Goal: Transaction & Acquisition: Register for event/course

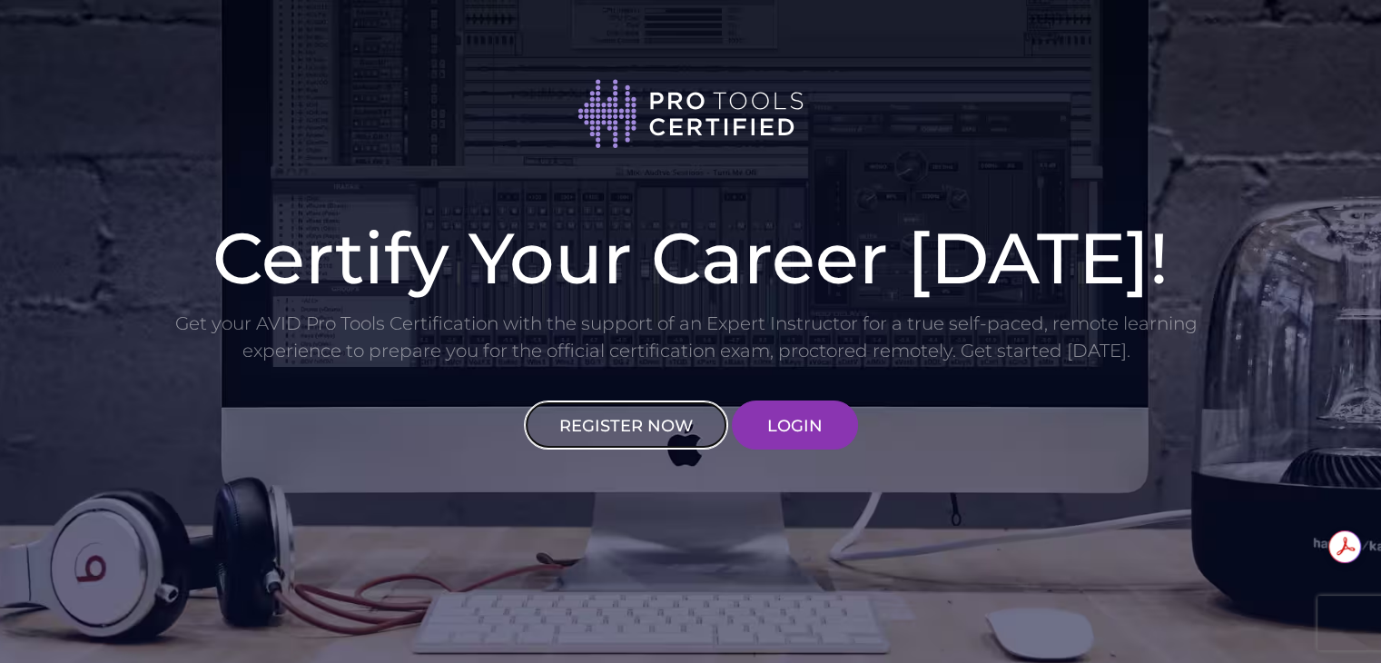
click at [643, 428] on link "REGISTER NOW" at bounding box center [626, 424] width 204 height 49
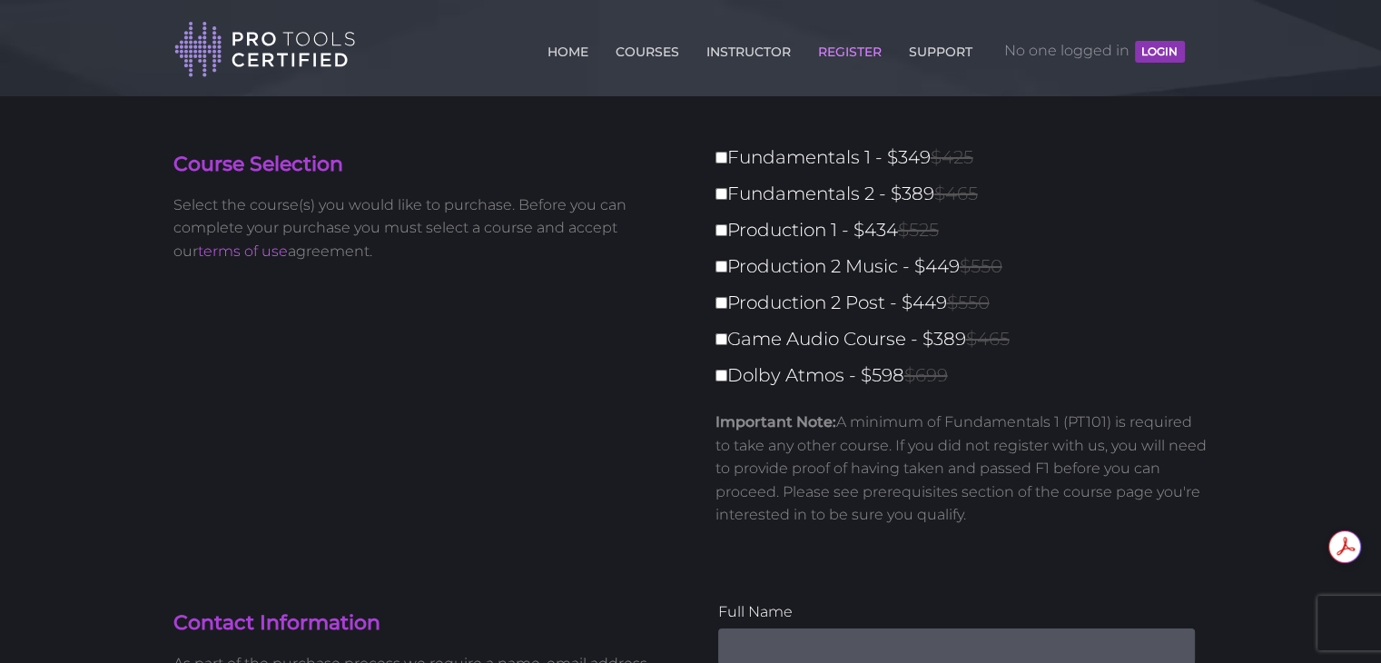
click at [804, 164] on label "Fundamentals 1 - $349 $425" at bounding box center [968, 158] width 504 height 32
click at [727, 163] on input "Fundamentals 1 - $349 $425" at bounding box center [722, 158] width 12 height 12
checkbox input "true"
type input "349"
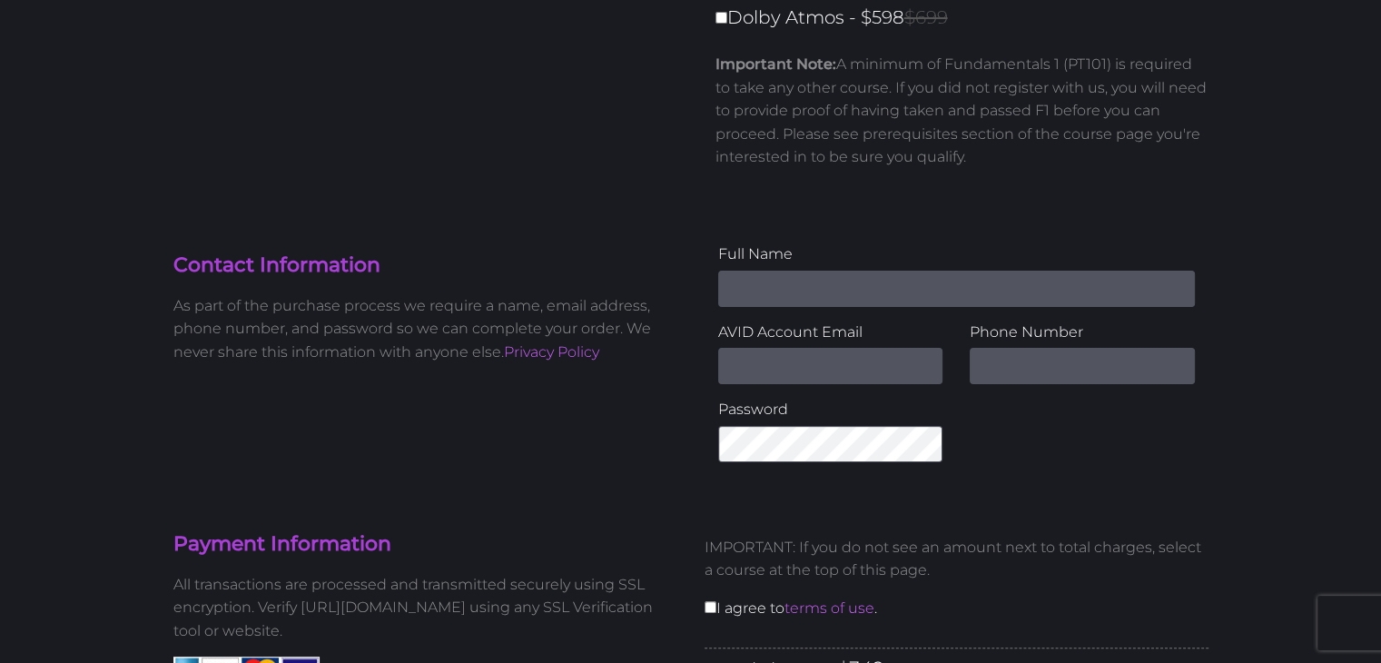
scroll to position [363, 0]
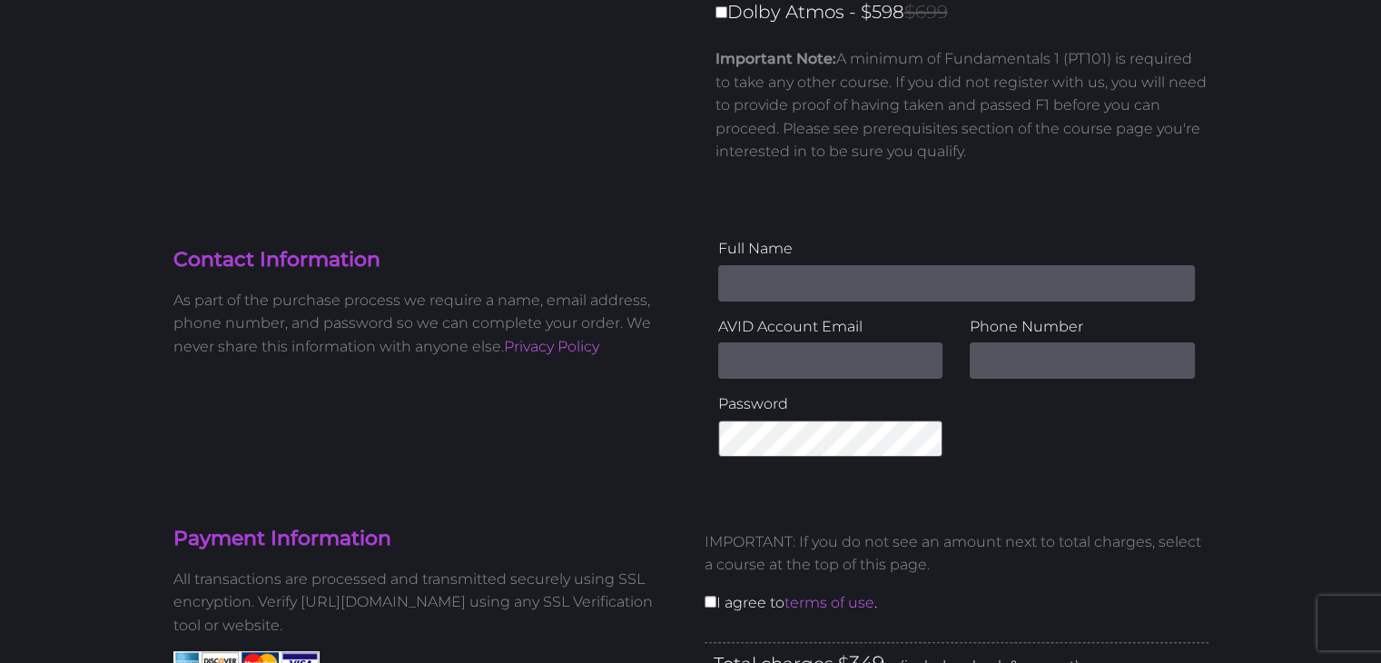
click at [794, 300] on input "Name" at bounding box center [956, 283] width 477 height 36
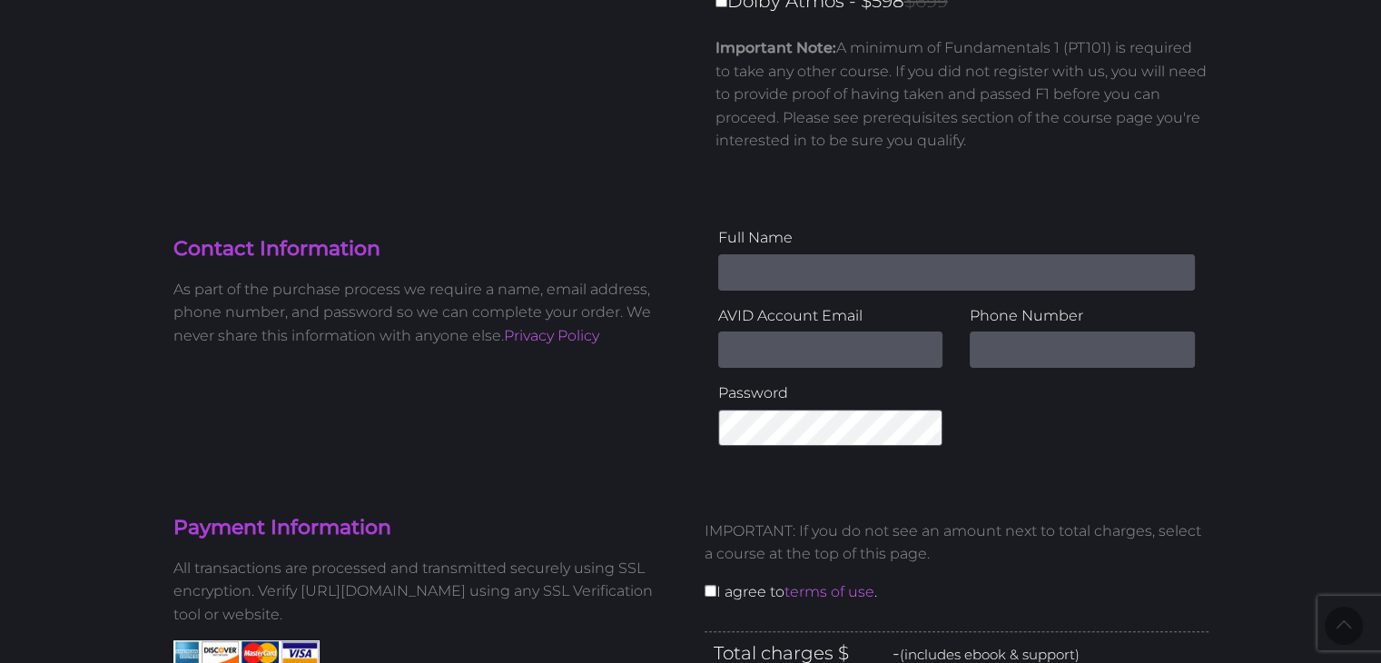
scroll to position [363, 0]
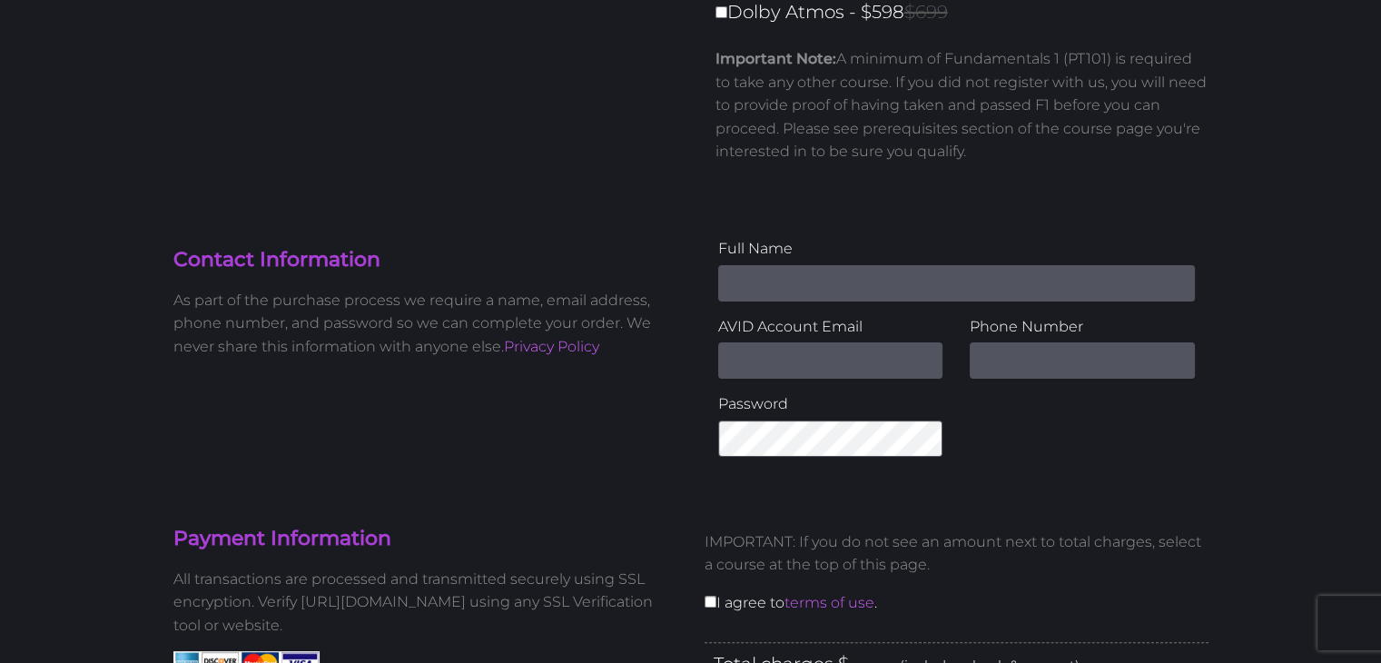
click at [820, 284] on input "Name" at bounding box center [956, 283] width 477 height 36
type input "thomas roser"
click at [817, 349] on input "Email Address" at bounding box center [830, 360] width 225 height 36
drag, startPoint x: 861, startPoint y: 285, endPoint x: 446, endPoint y: 281, distance: 415.0
click at [446, 281] on div "Contact Information As part of the purchase process we require a name, email ad…" at bounding box center [691, 353] width 1063 height 233
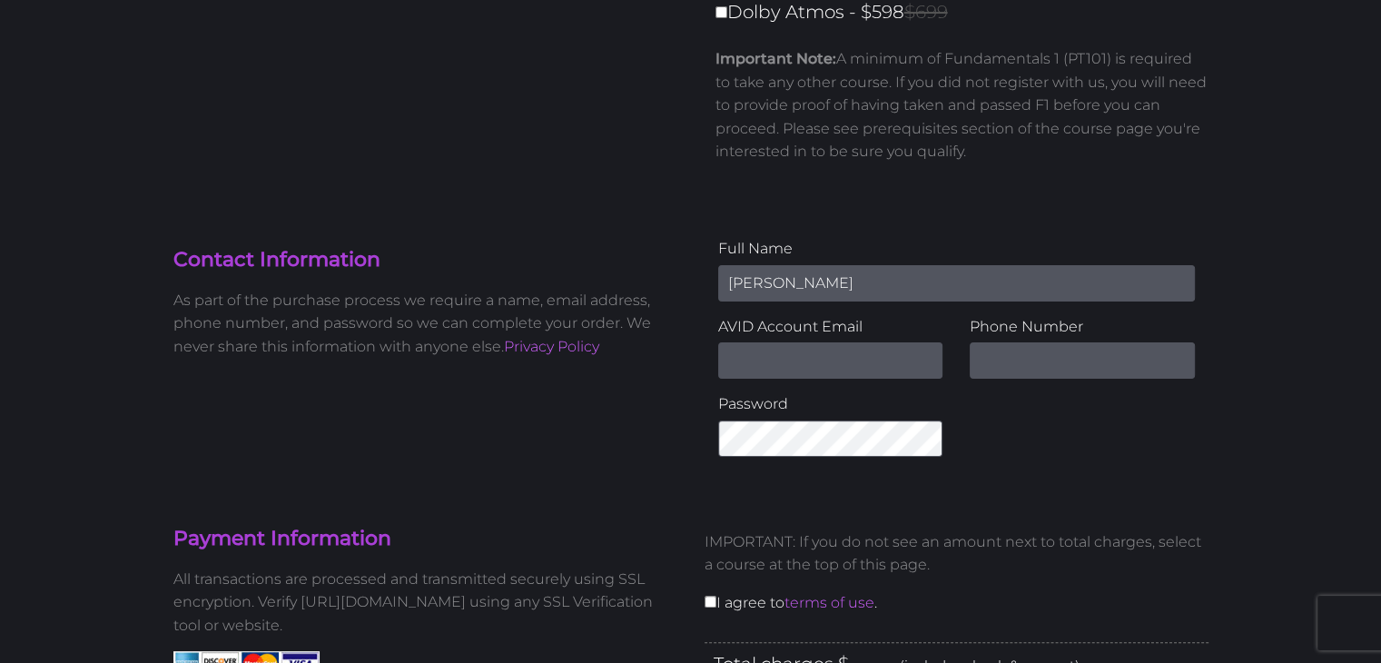
type input "gururaj shegokar"
drag, startPoint x: 783, startPoint y: 336, endPoint x: 785, endPoint y: 351, distance: 14.6
click at [785, 351] on div "AVID Account Email" at bounding box center [830, 347] width 225 height 64
click at [785, 351] on input "Email Address" at bounding box center [830, 360] width 225 height 36
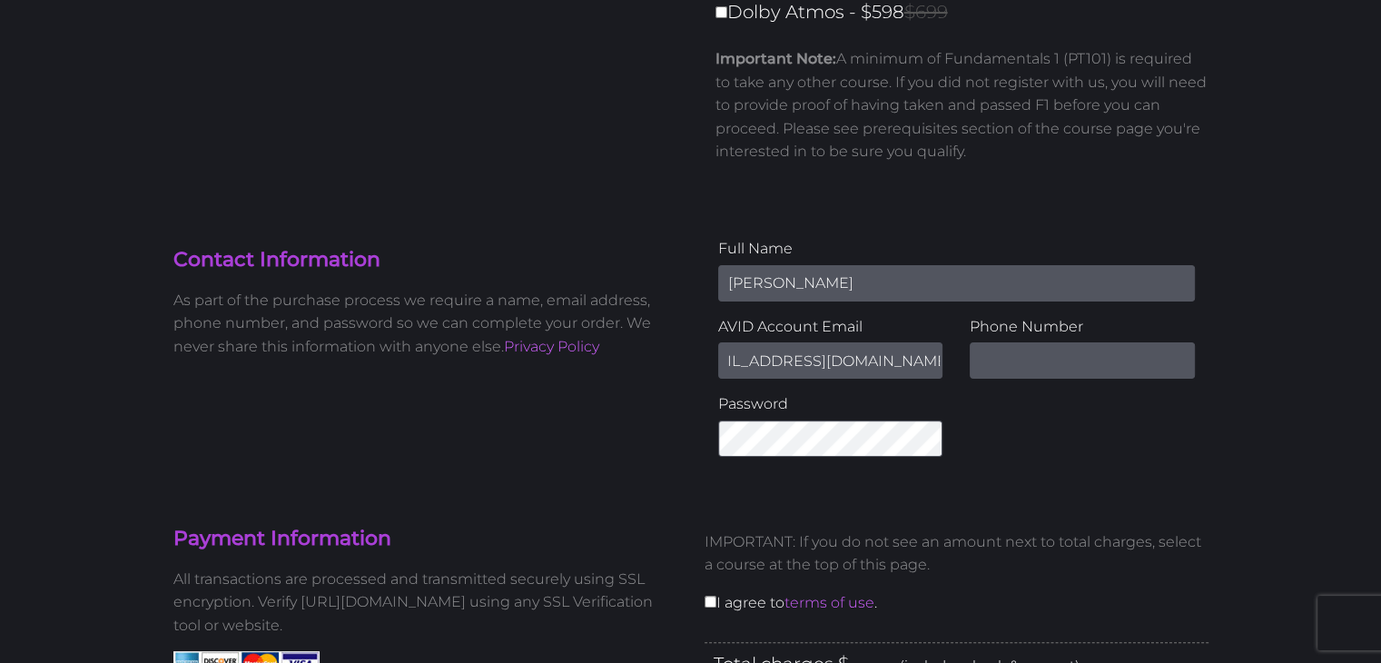
type input "gururajwavyprocourse@gmail.com"
click at [1024, 359] on input "text" at bounding box center [1082, 360] width 225 height 36
type input "708320041"
click at [873, 416] on div "Password" at bounding box center [830, 424] width 225 height 64
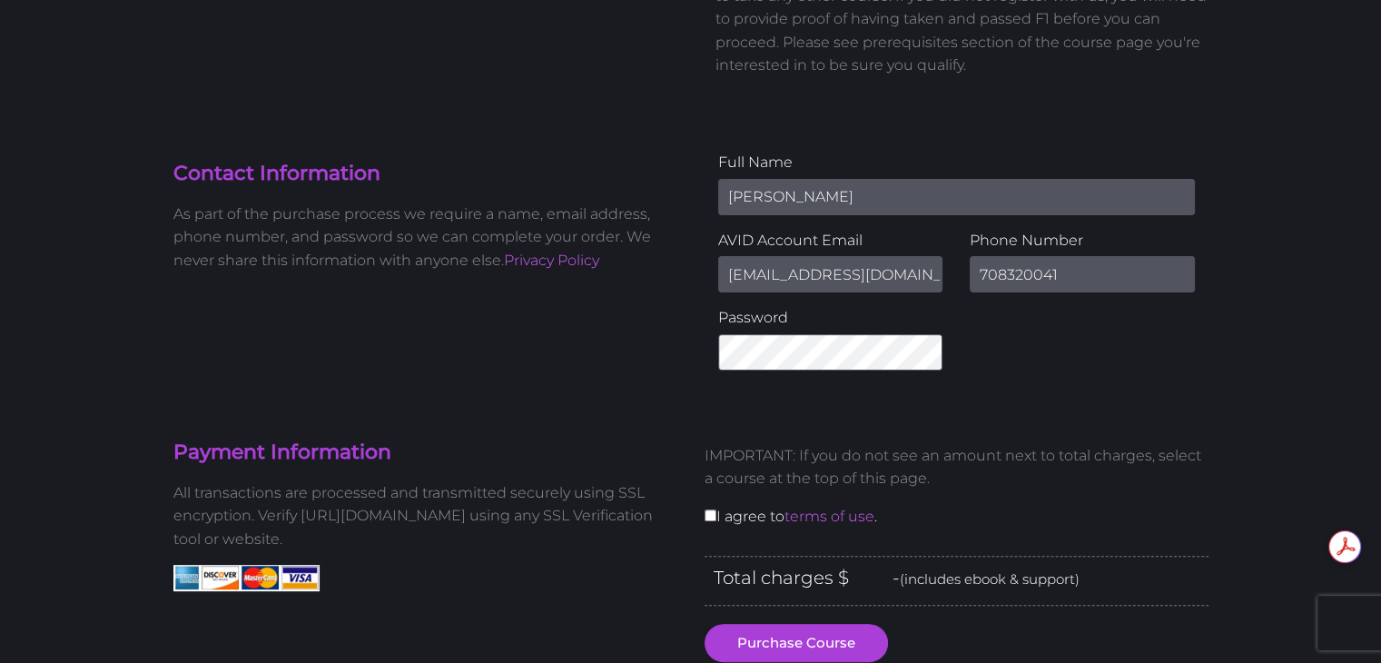
scroll to position [454, 0]
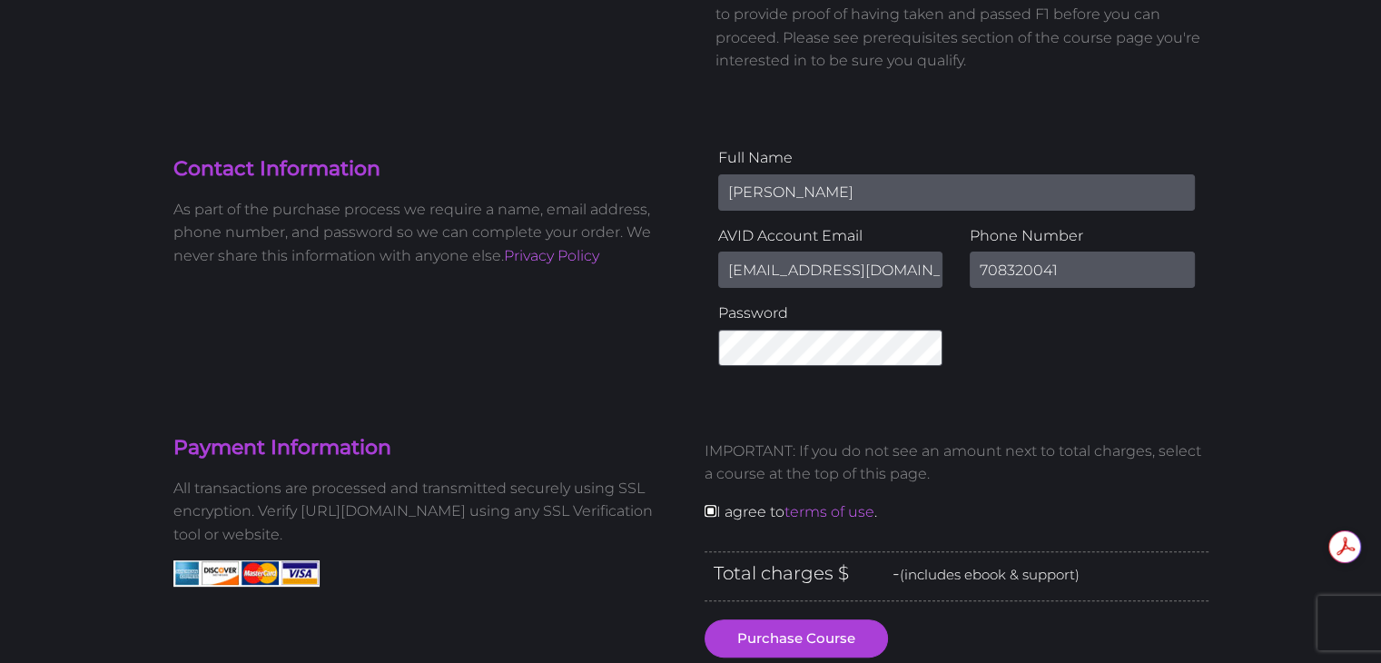
click at [705, 509] on input "checkbox" at bounding box center [711, 511] width 12 height 12
checkbox input "true"
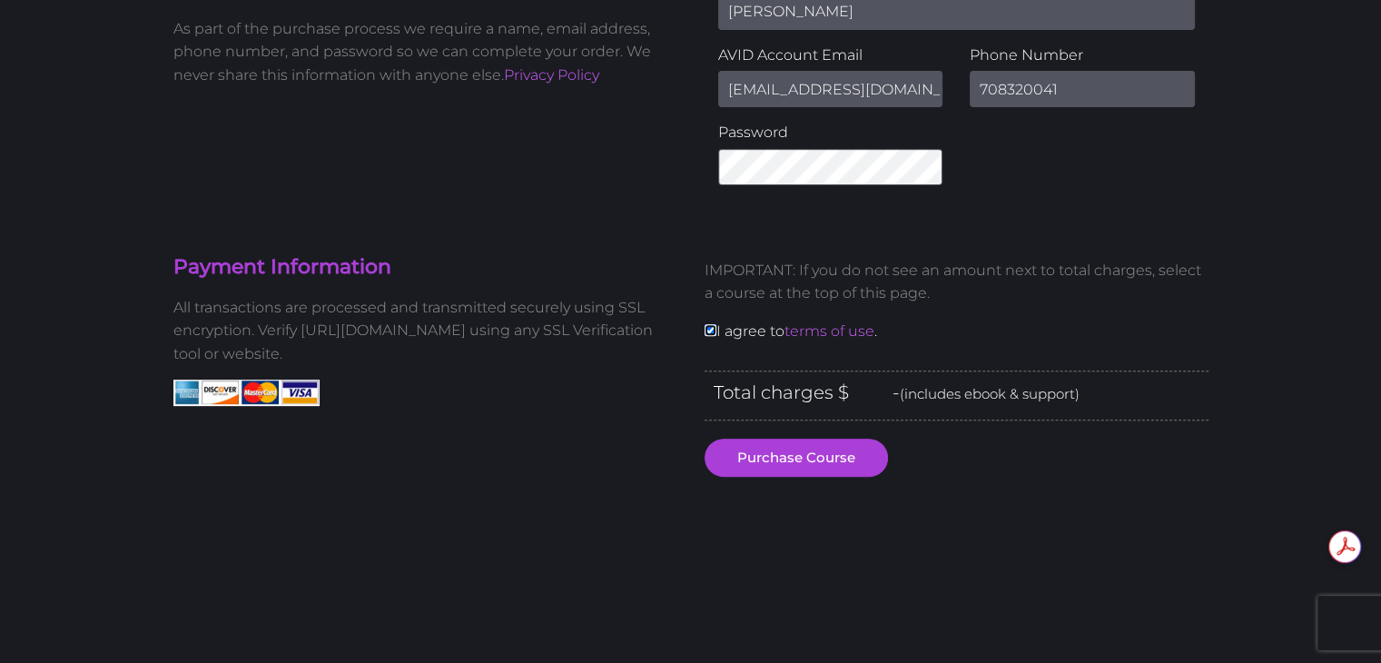
scroll to position [636, 0]
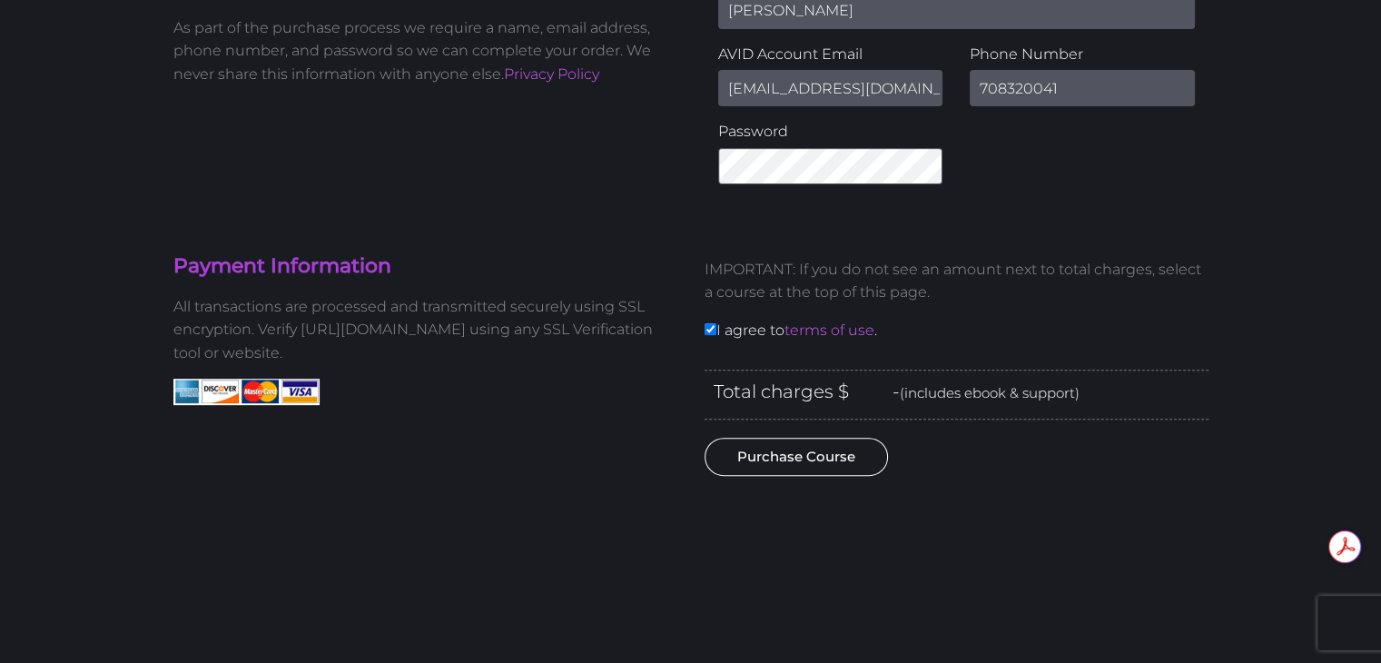
click at [798, 462] on button "Purchase Course" at bounding box center [796, 457] width 183 height 38
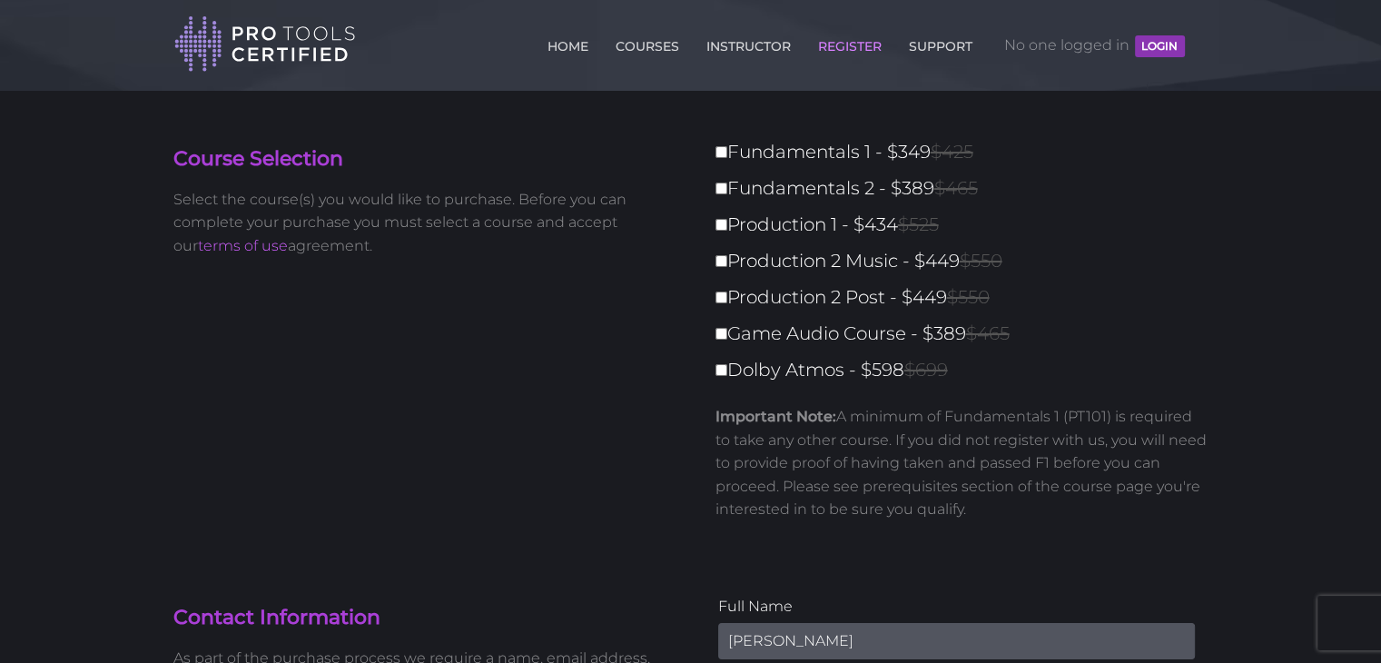
scroll to position [0, 0]
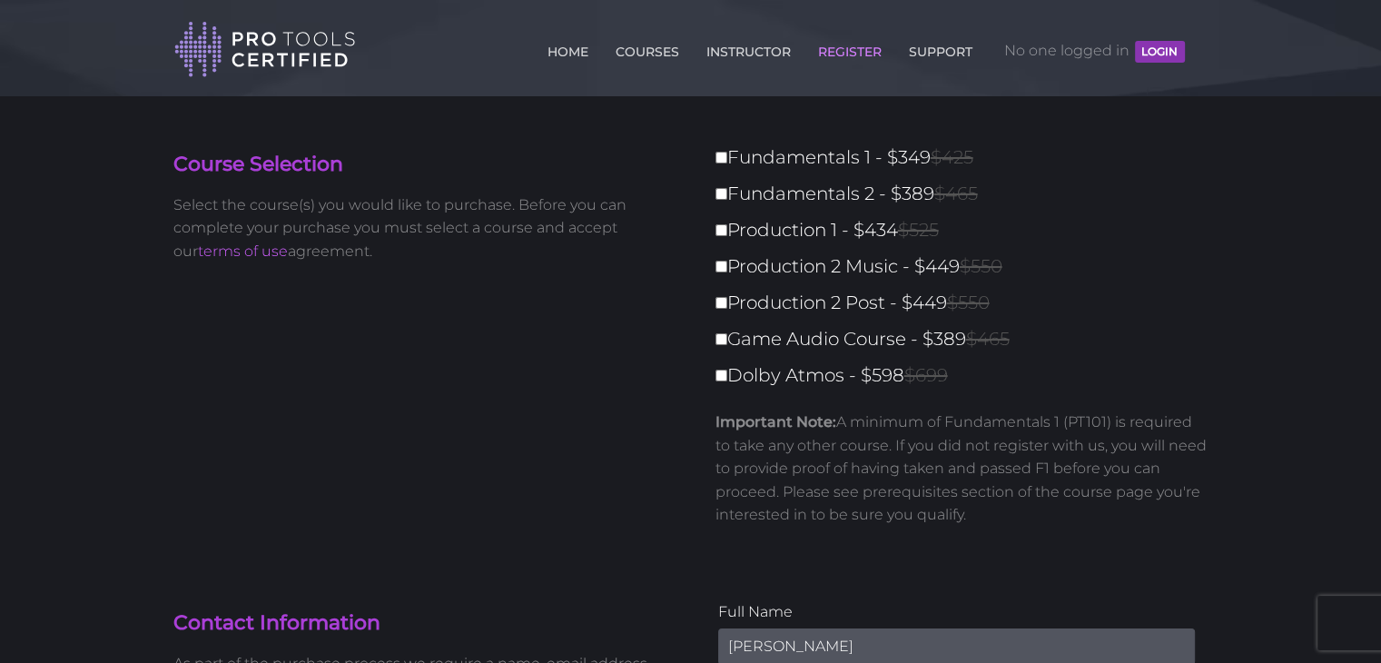
click at [791, 169] on label "Fundamentals 1 - $349 $425" at bounding box center [968, 158] width 504 height 32
click at [727, 163] on input "Fundamentals 1 - $349 $425" at bounding box center [722, 158] width 12 height 12
checkbox input "true"
type input "349"
click at [768, 193] on label "Fundamentals 2 - $389 $465" at bounding box center [968, 194] width 504 height 32
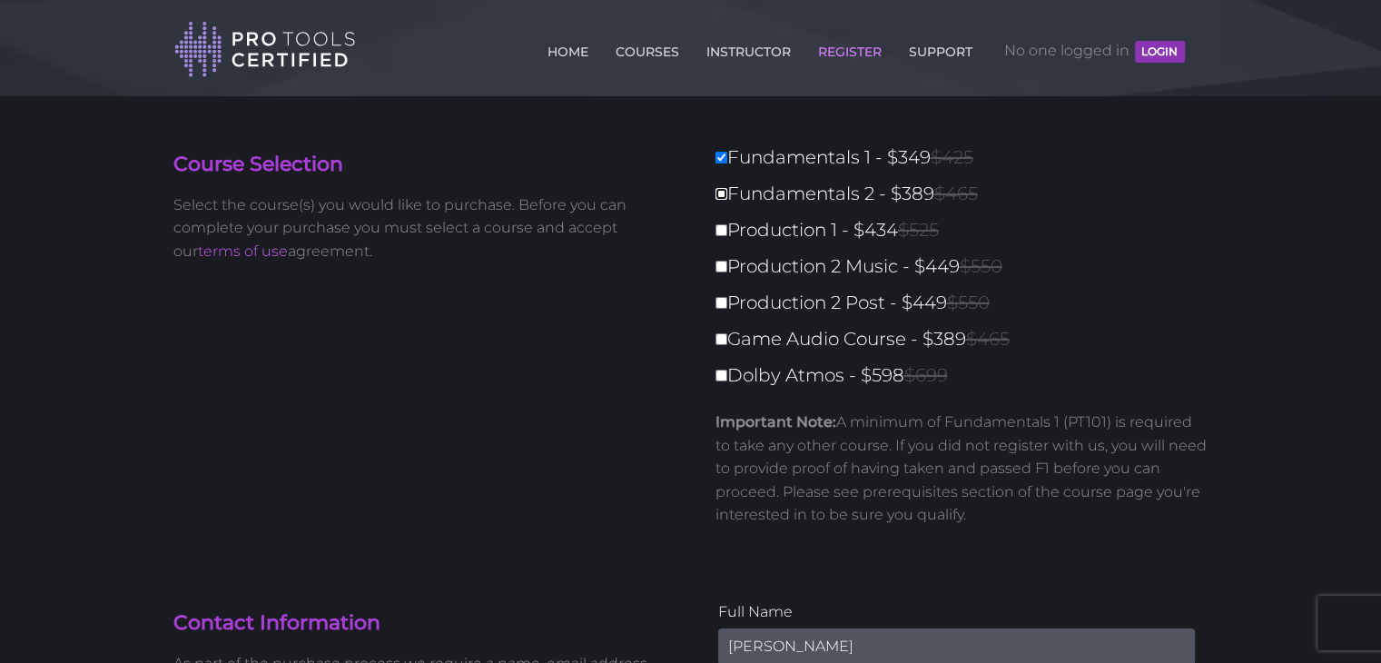
click at [727, 193] on input "Fundamentals 2 - $389 $465" at bounding box center [722, 194] width 12 height 12
checkbox input "true"
type input "738"
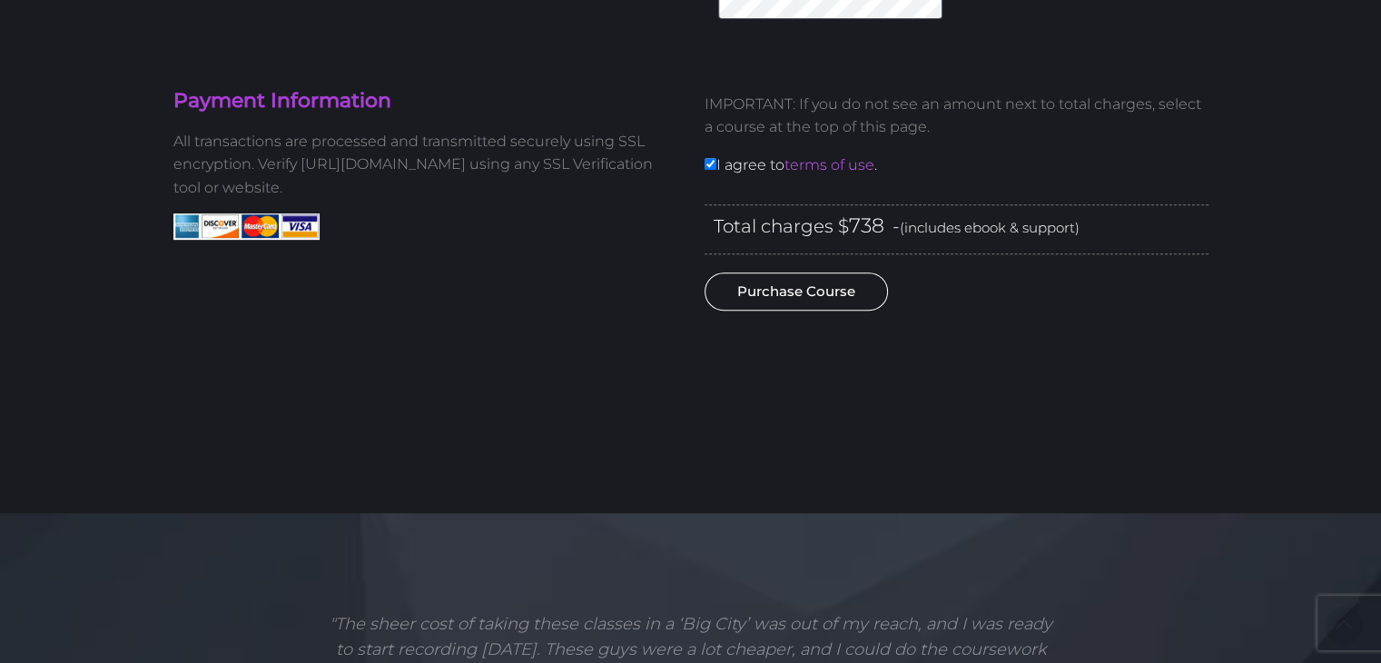
scroll to position [817, 0]
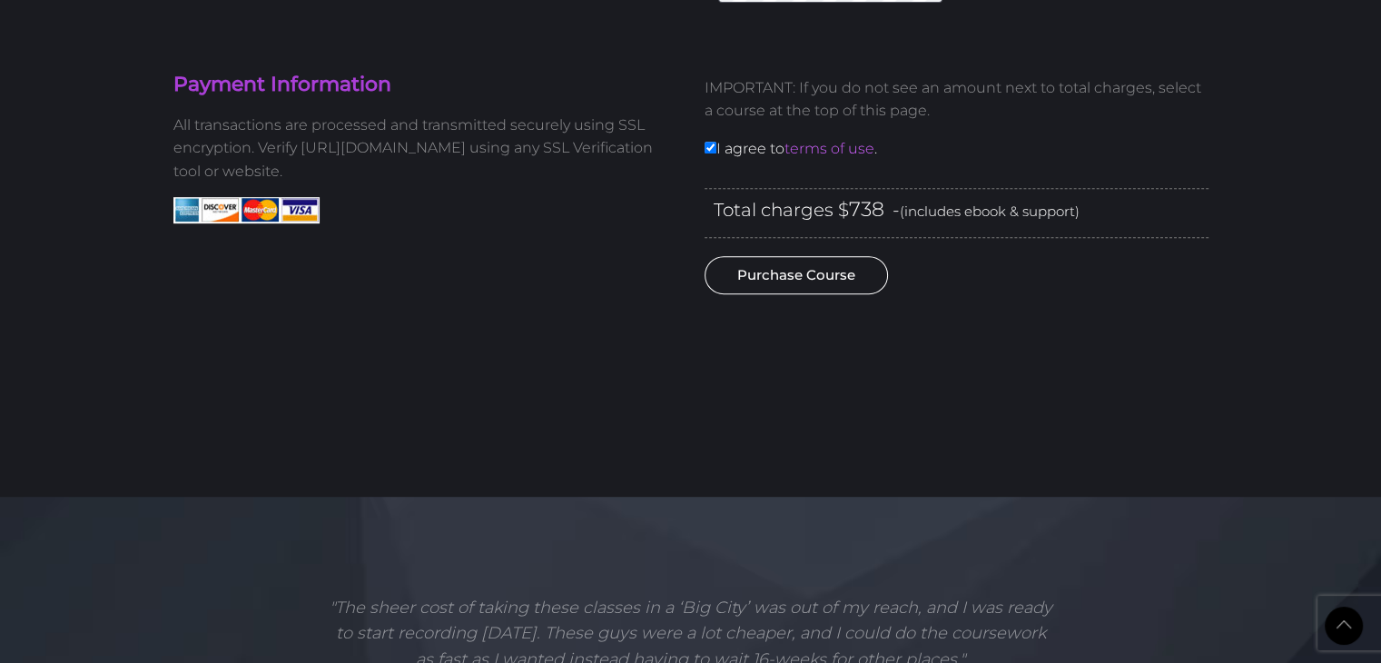
click at [796, 270] on button "Purchase Course" at bounding box center [796, 275] width 183 height 38
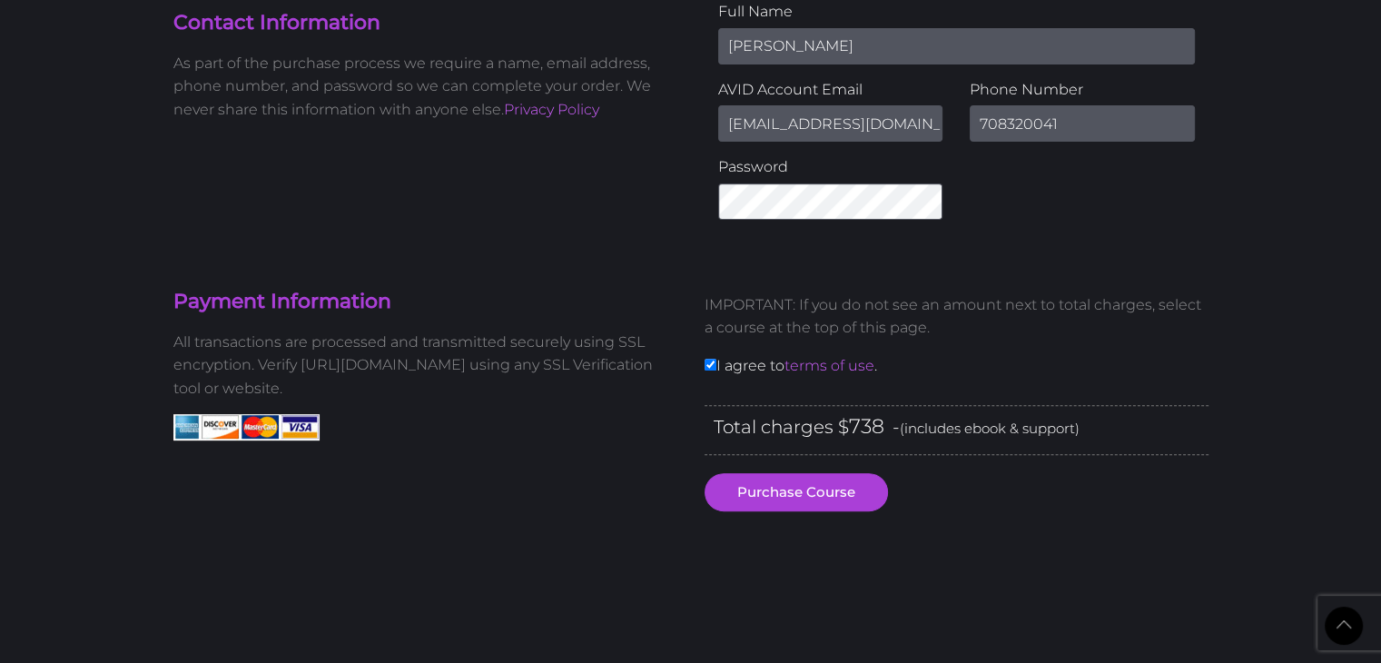
scroll to position [545, 0]
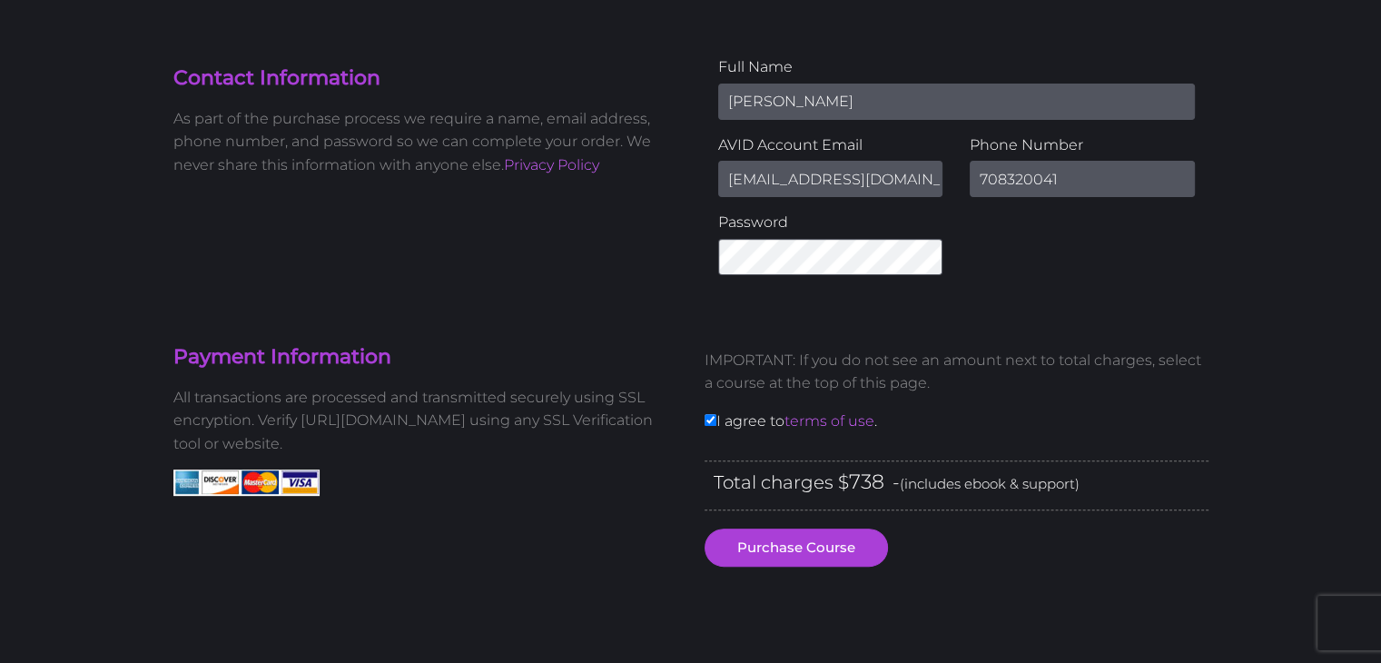
click at [606, 262] on div "Contact Information As part of the purchase process we require a name, email ad…" at bounding box center [691, 171] width 1063 height 233
click at [799, 552] on button "Purchase Course" at bounding box center [796, 548] width 183 height 38
